Goal: Contribute content

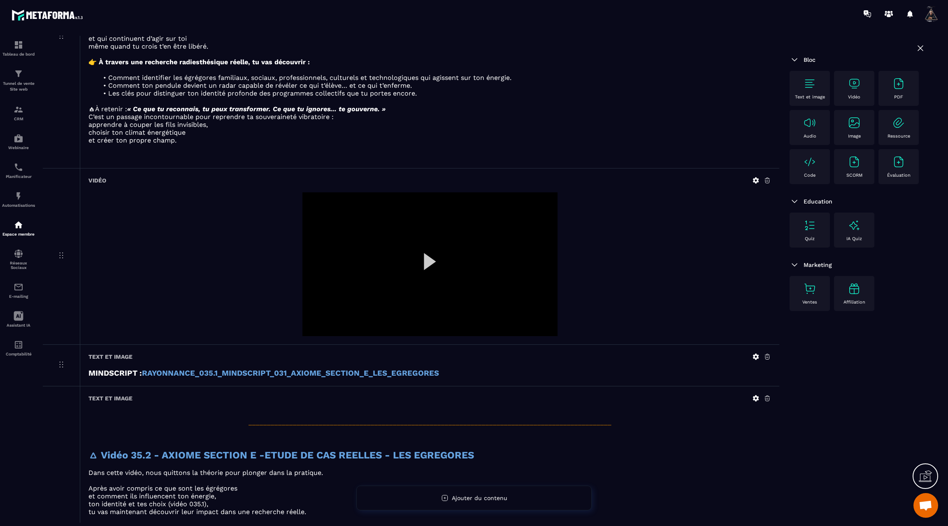
scroll to position [620, 0]
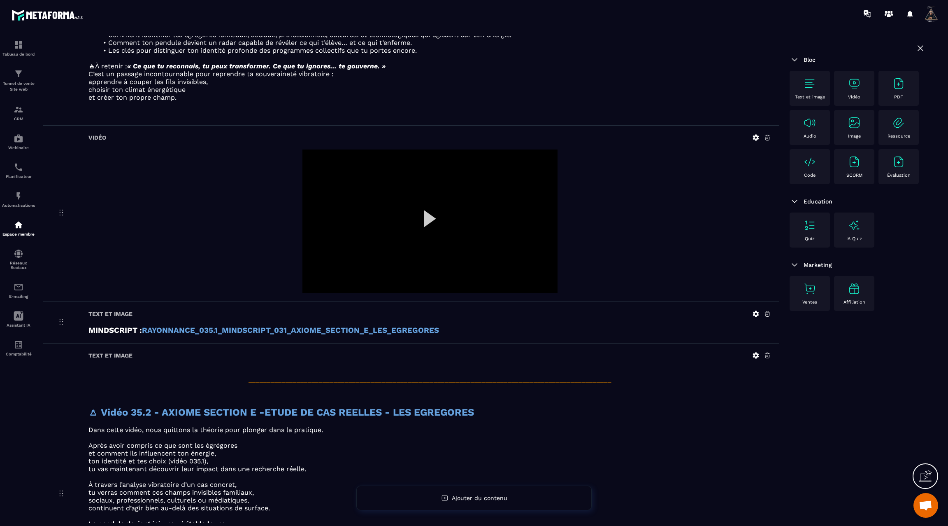
click at [433, 214] on div at bounding box center [430, 221] width 255 height 144
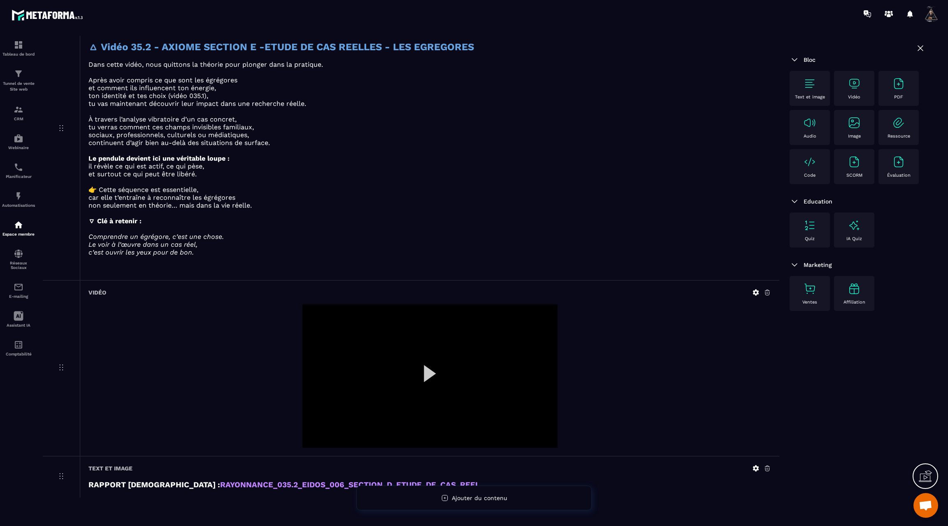
scroll to position [995, 0]
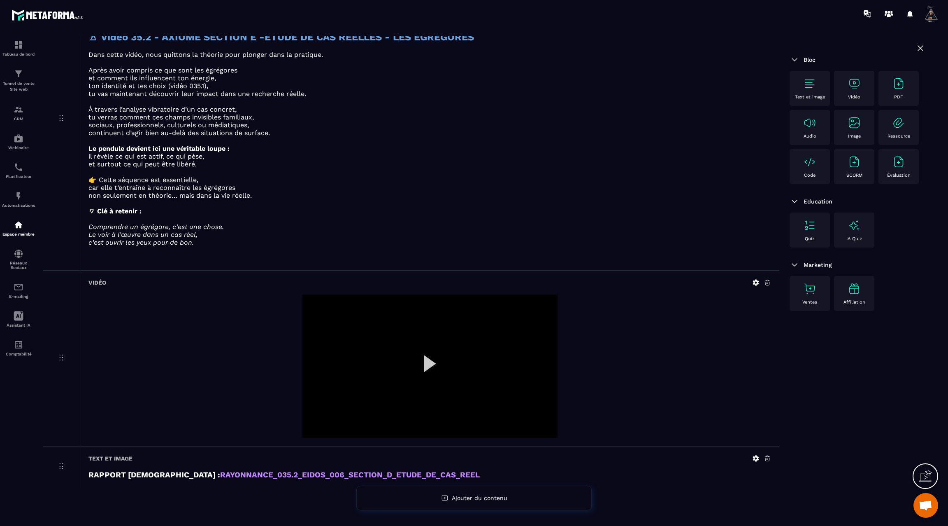
click at [756, 279] on icon at bounding box center [756, 282] width 7 height 7
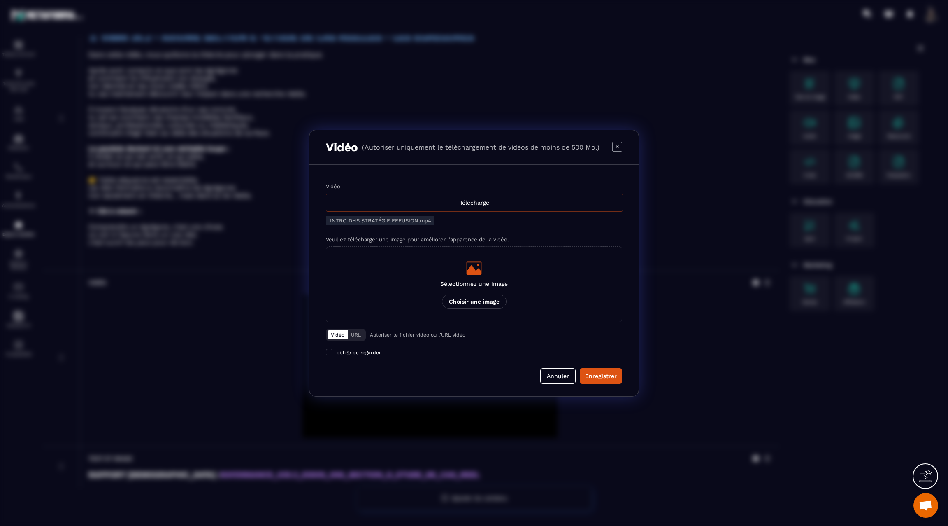
click at [494, 208] on div "Téléchargé" at bounding box center [474, 202] width 297 height 18
click at [0, 0] on input "Vidéo Téléchargé" at bounding box center [0, 0] width 0 height 0
click at [600, 376] on div "Enregistrer" at bounding box center [601, 376] width 32 height 8
